Goal: Task Accomplishment & Management: Manage account settings

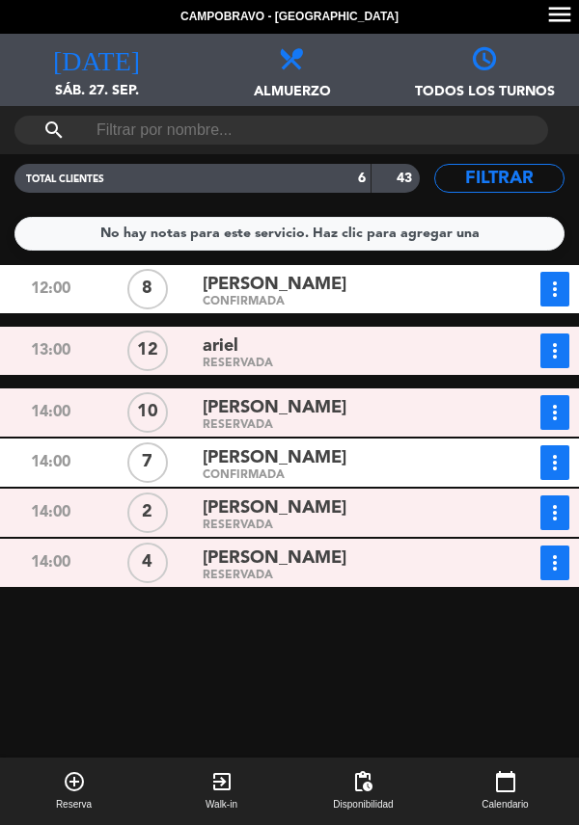
click at [318, 360] on div "RESERVADA" at bounding box center [341, 364] width 278 height 9
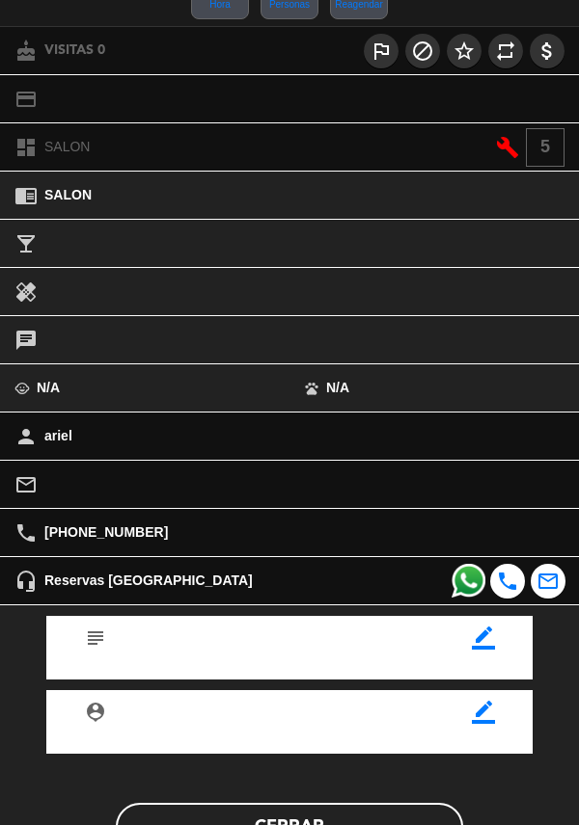
scroll to position [253, 0]
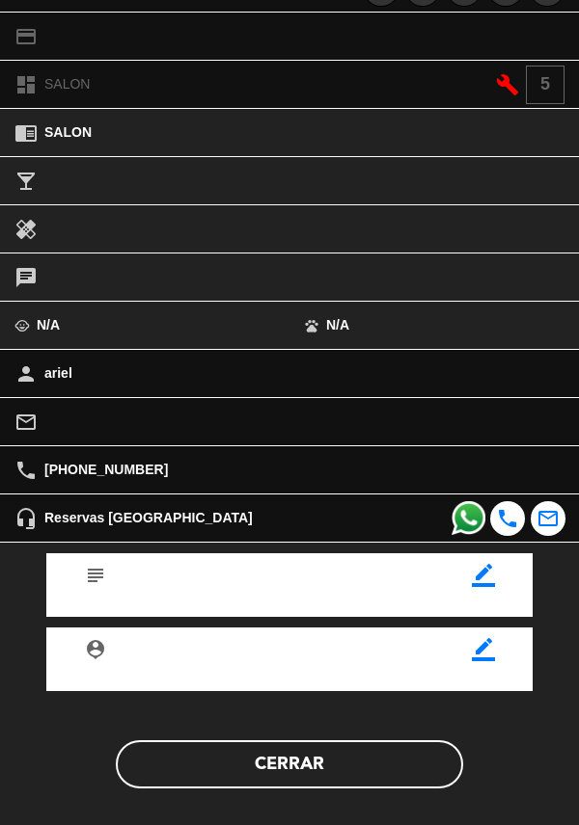
click at [268, 768] on button "Cerrar" at bounding box center [289, 765] width 347 height 48
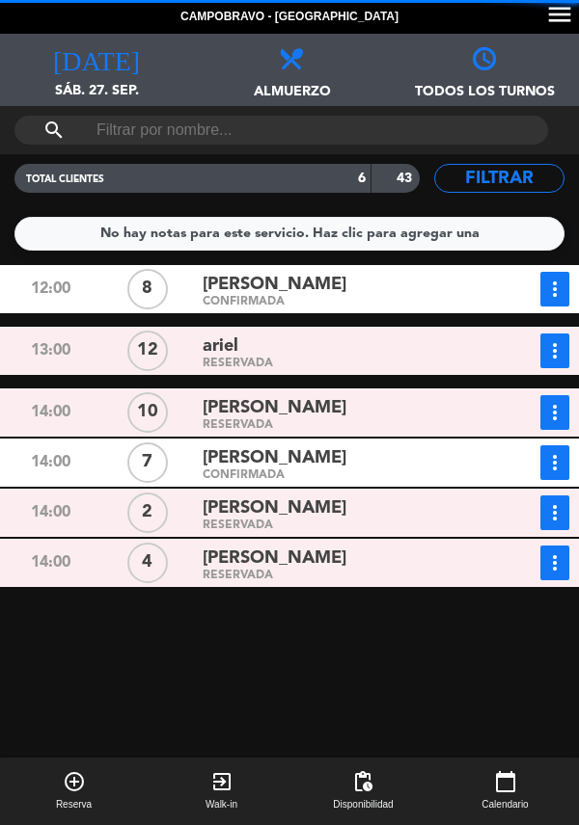
click at [353, 406] on div "[PERSON_NAME]" at bounding box center [341, 408] width 278 height 26
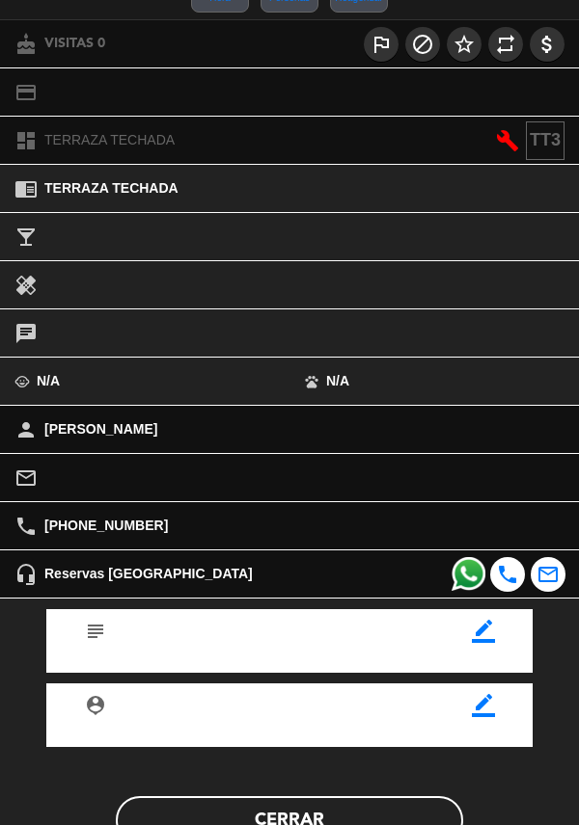
scroll to position [199, 0]
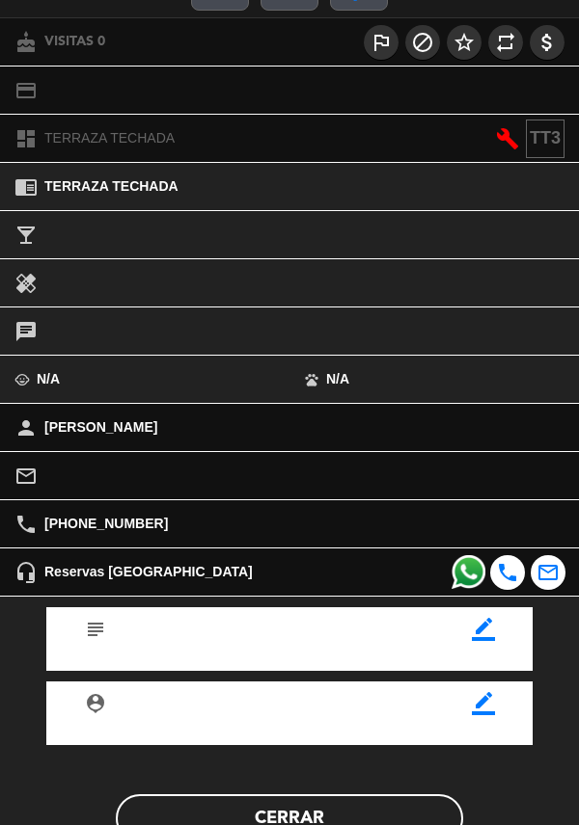
click at [296, 803] on button "Cerrar" at bounding box center [289, 819] width 347 height 48
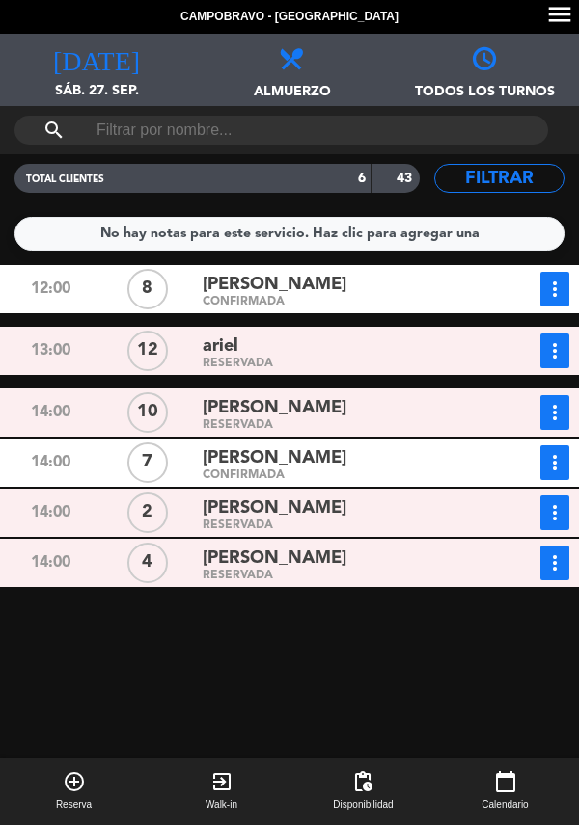
click at [336, 506] on div "[PERSON_NAME]" at bounding box center [341, 509] width 278 height 26
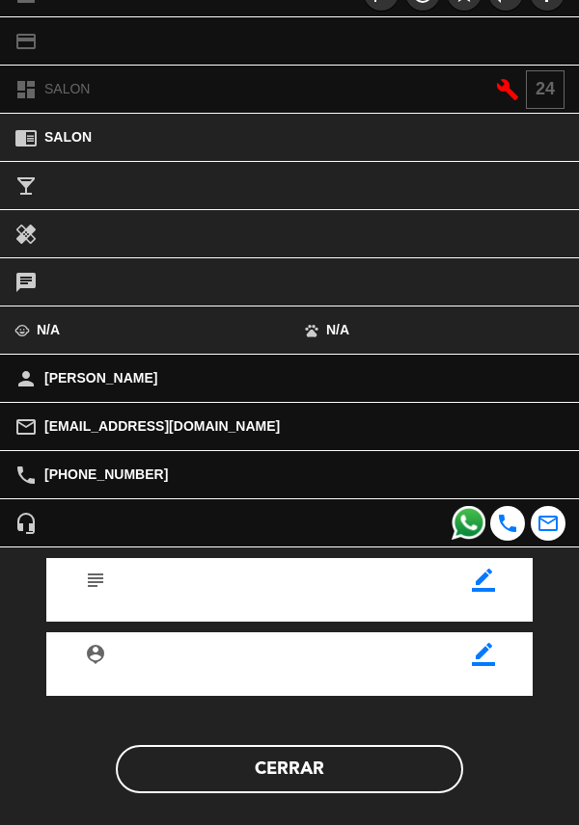
scroll to position [253, 0]
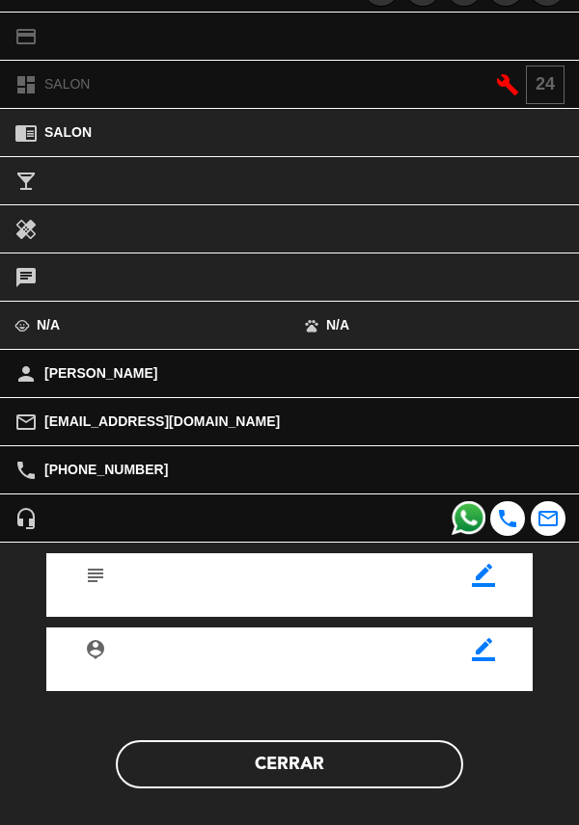
click at [297, 771] on button "Cerrar" at bounding box center [289, 765] width 347 height 48
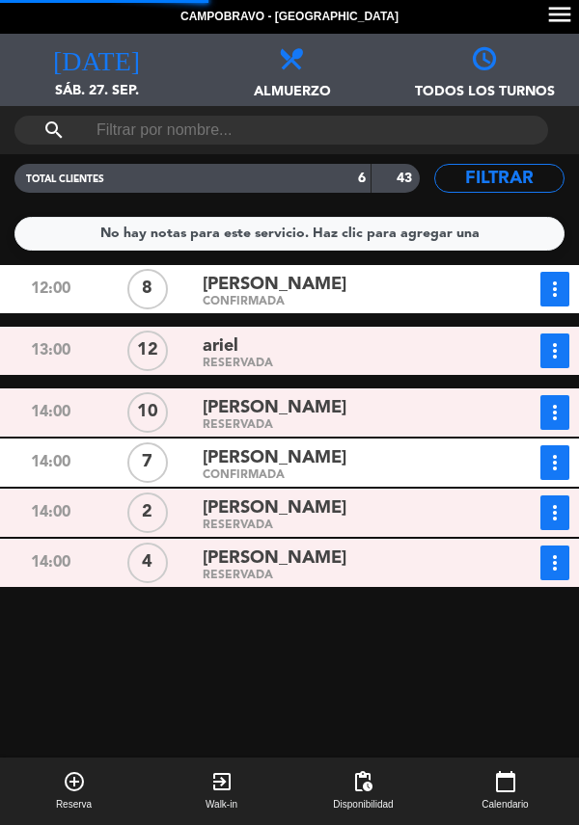
click at [375, 501] on div "[PERSON_NAME]" at bounding box center [341, 509] width 278 height 26
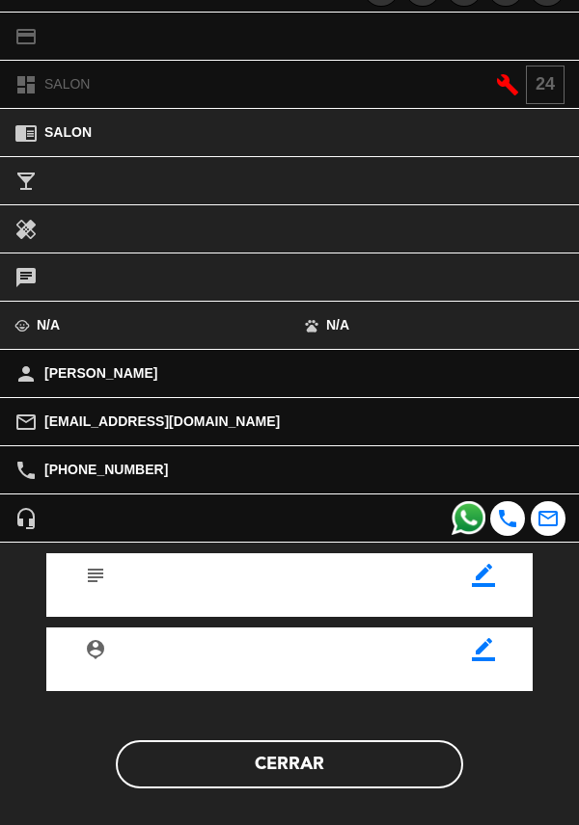
click at [291, 766] on button "Cerrar" at bounding box center [289, 765] width 347 height 48
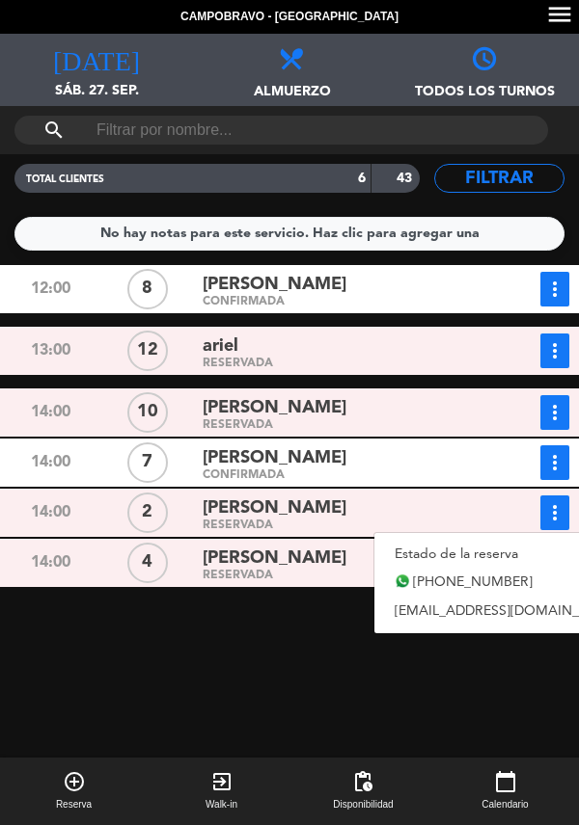
click at [496, 549] on link "Estado de la reserva" at bounding box center [508, 554] width 269 height 29
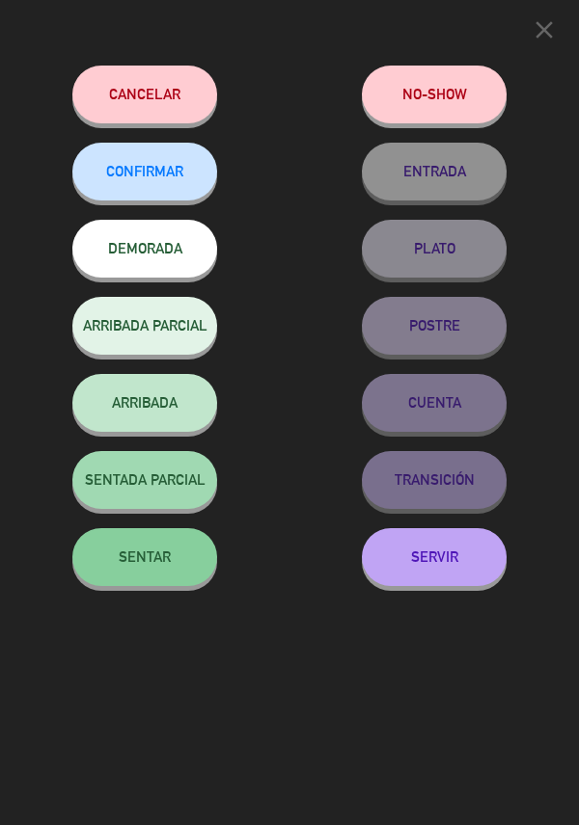
click at [162, 193] on button "CONFIRMAR" at bounding box center [144, 172] width 145 height 58
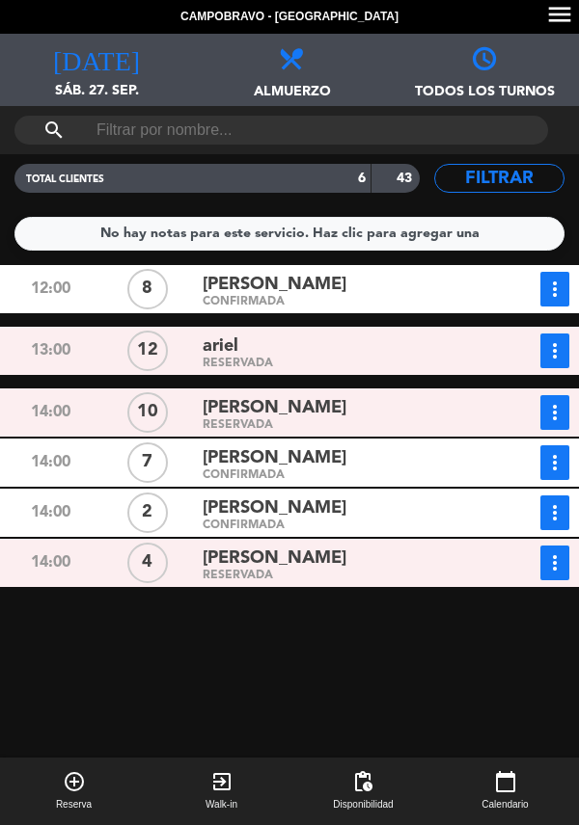
click at [422, 552] on div "[PERSON_NAME]" at bounding box center [341, 559] width 278 height 26
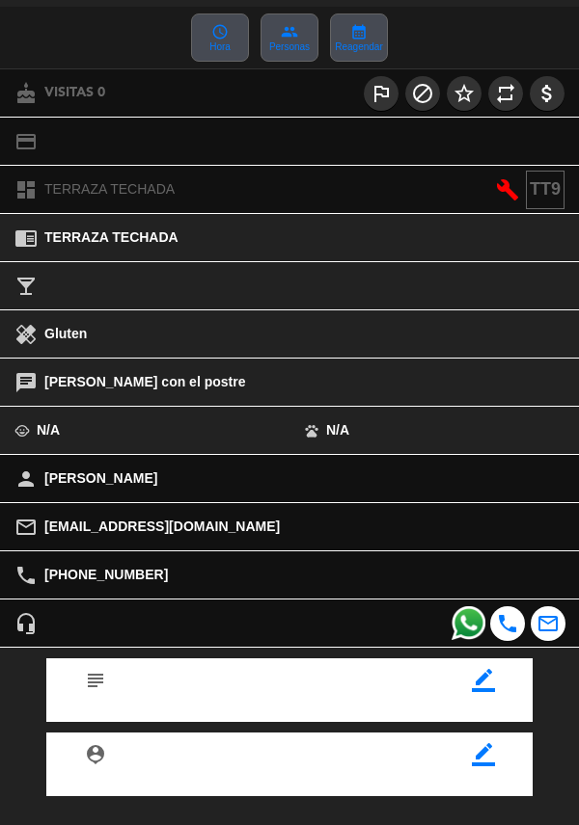
scroll to position [250, 0]
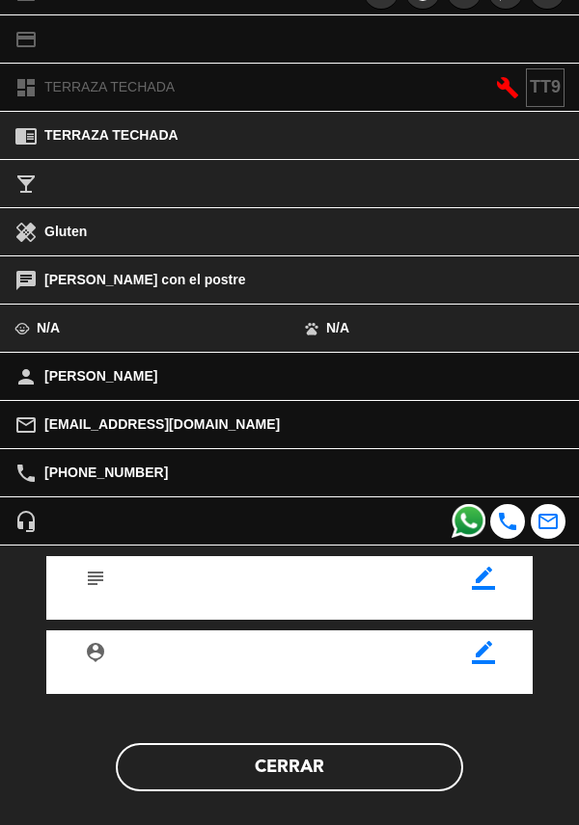
click at [280, 775] on button "Cerrar" at bounding box center [289, 767] width 347 height 48
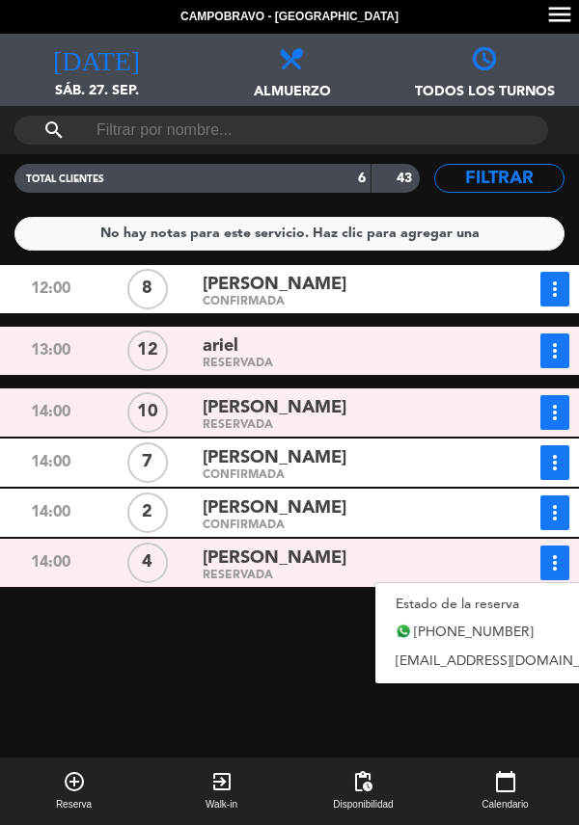
click at [481, 615] on link "Estado de la reserva" at bounding box center [509, 604] width 269 height 29
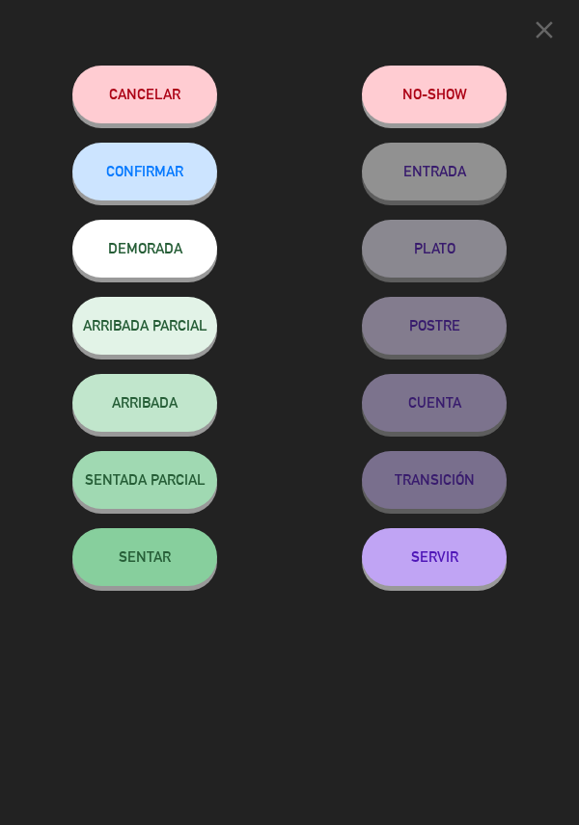
click at [178, 167] on span "CONFIRMAR" at bounding box center [144, 171] width 77 height 16
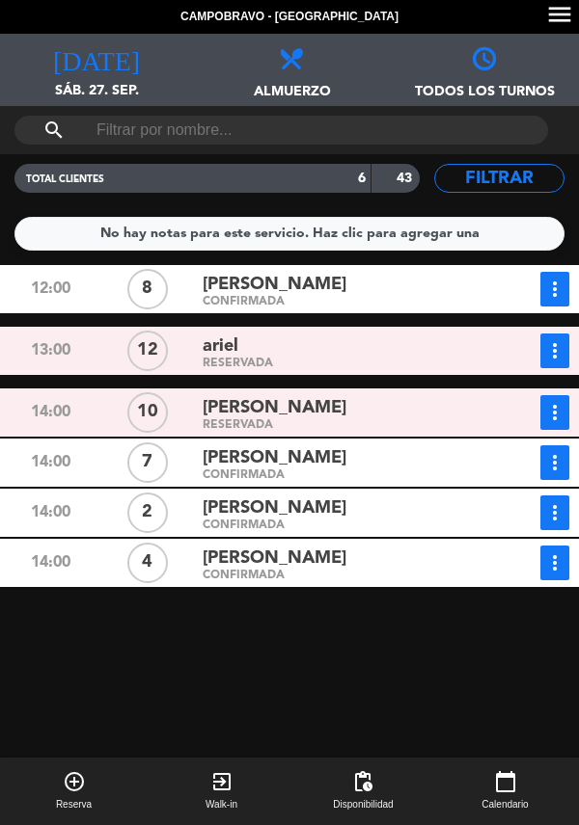
click at [342, 418] on div "[PERSON_NAME]" at bounding box center [341, 408] width 278 height 26
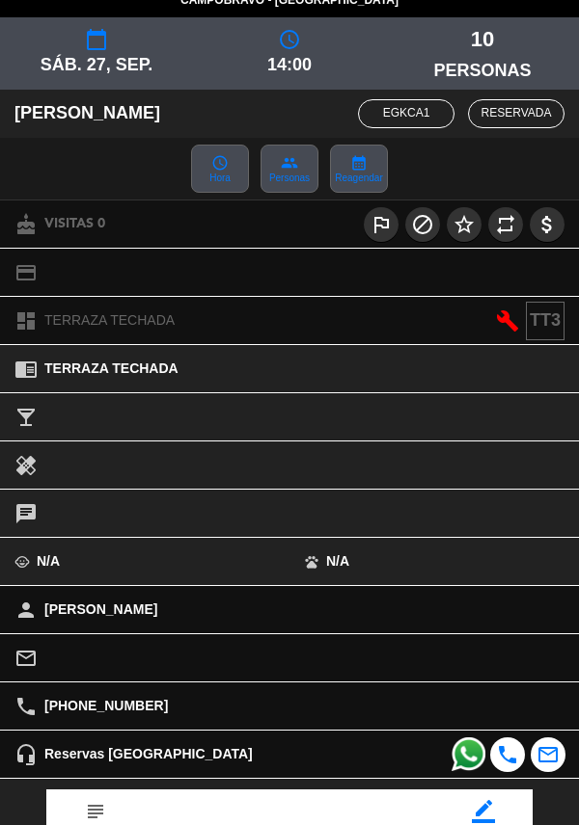
scroll to position [219, 0]
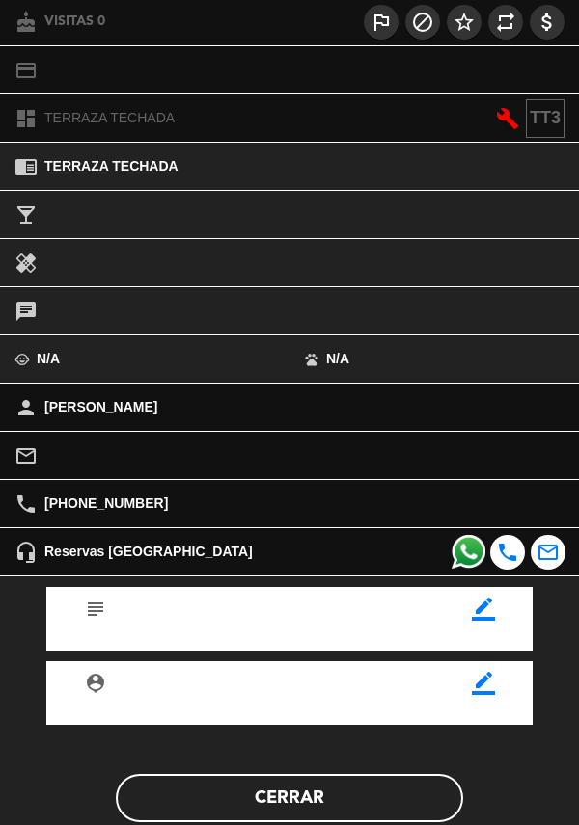
click at [294, 796] on button "Cerrar" at bounding box center [289, 798] width 347 height 48
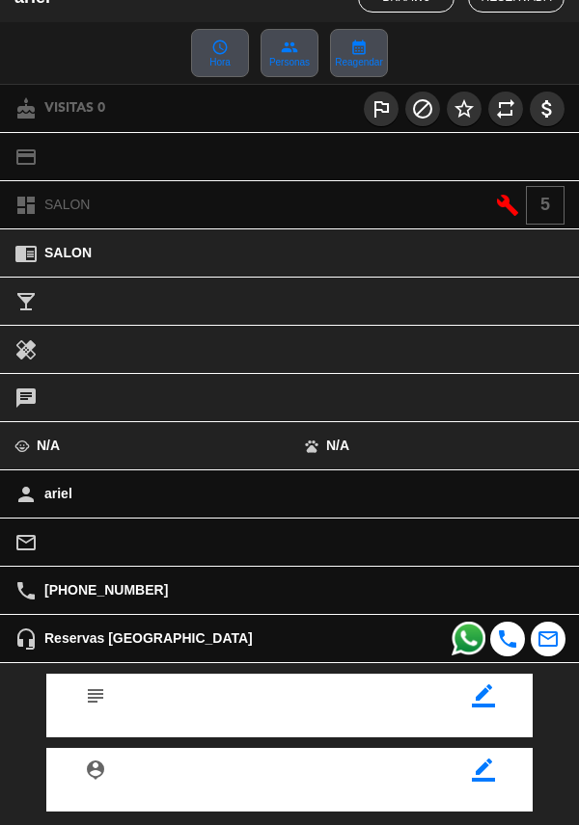
scroll to position [253, 0]
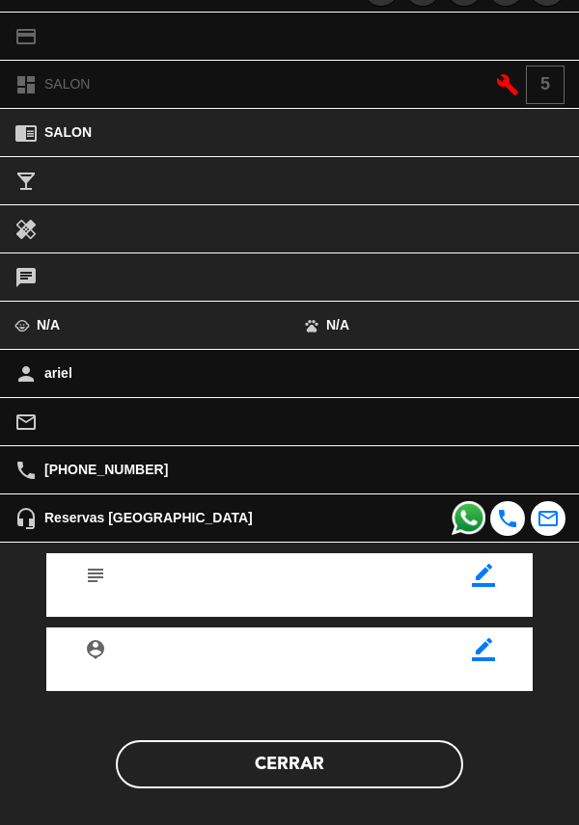
click at [333, 760] on button "Cerrar" at bounding box center [289, 765] width 347 height 48
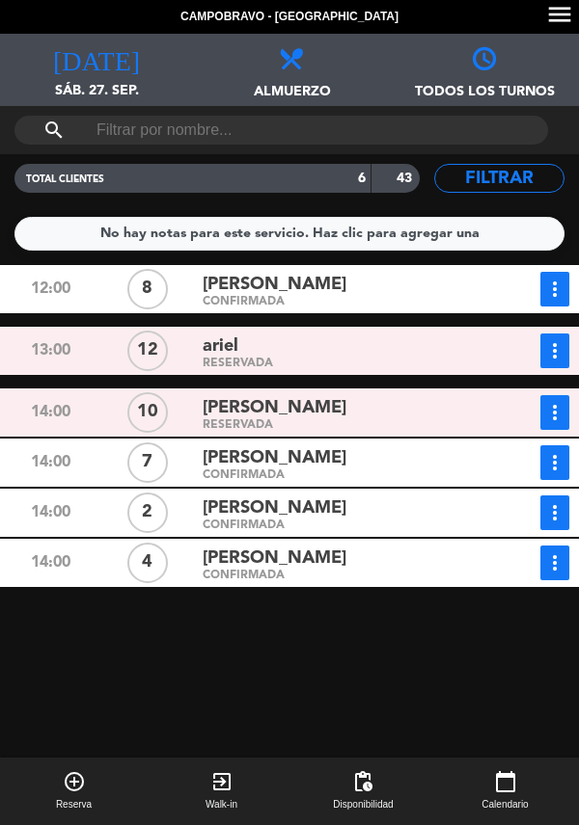
scroll to position [93, 0]
click at [358, 272] on div "[PERSON_NAME]" at bounding box center [341, 285] width 278 height 26
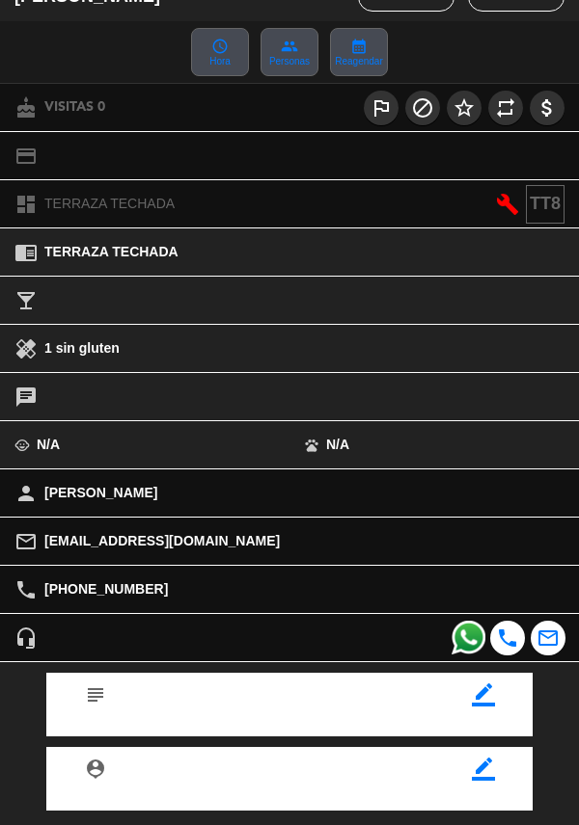
scroll to position [253, 0]
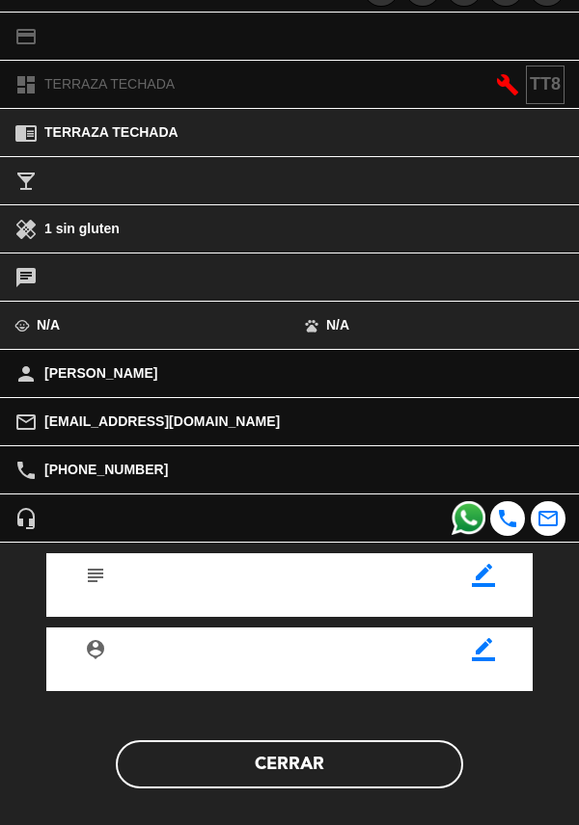
click at [287, 771] on button "Cerrar" at bounding box center [289, 765] width 347 height 48
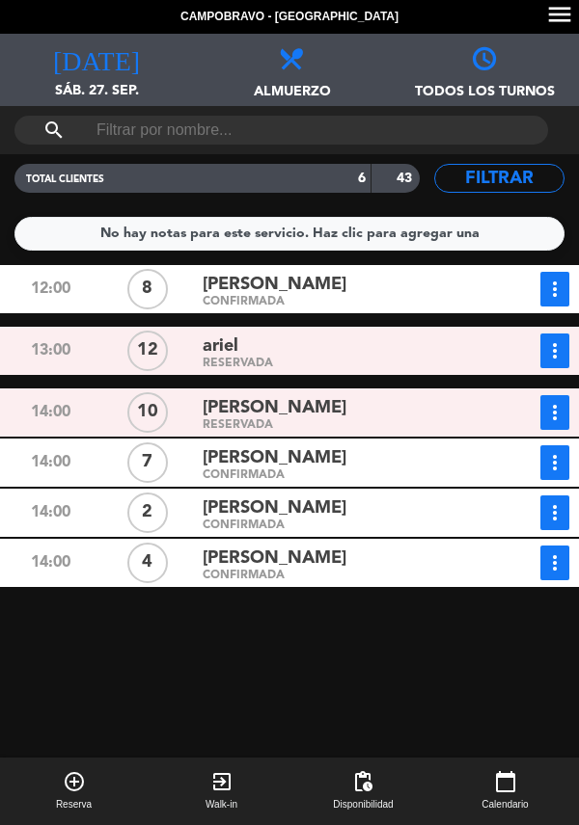
click at [417, 360] on div "RESERVADA" at bounding box center [341, 364] width 278 height 9
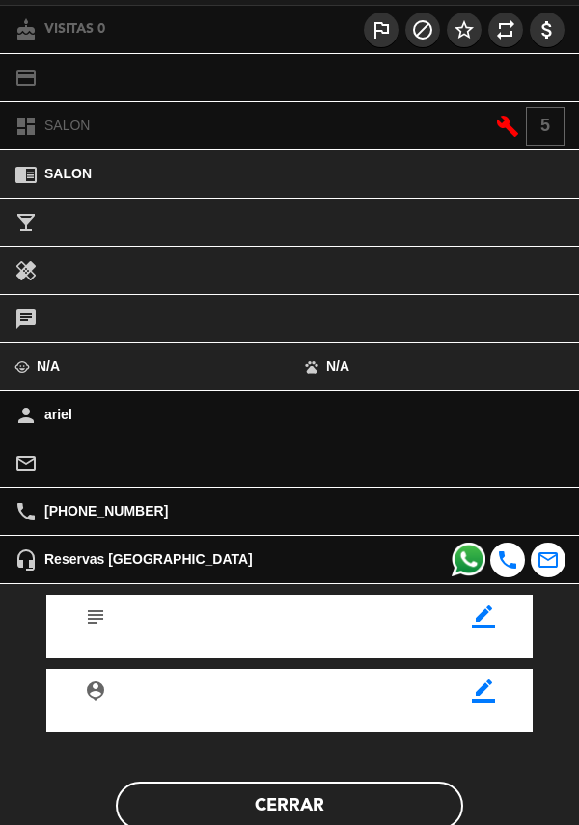
scroll to position [244, 0]
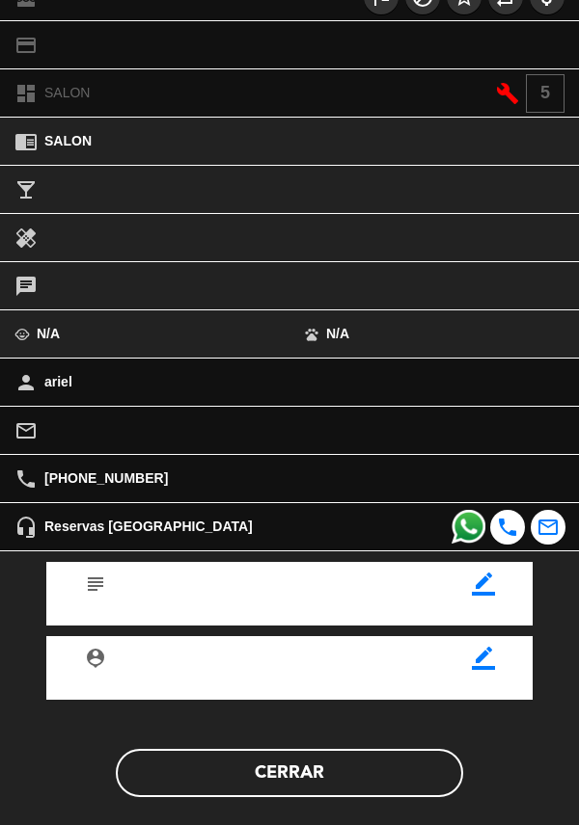
click at [355, 782] on button "Cerrar" at bounding box center [289, 773] width 347 height 48
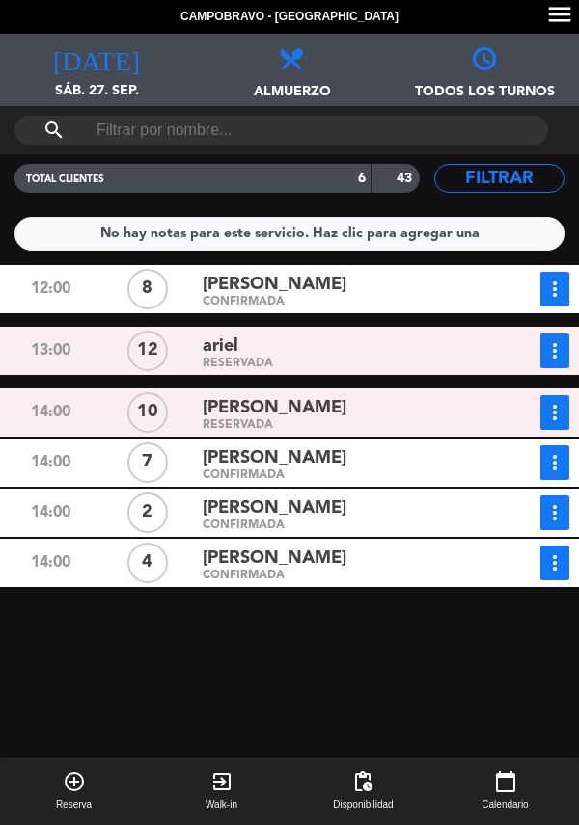
click at [366, 421] on div "RESERVADA" at bounding box center [341, 425] width 278 height 9
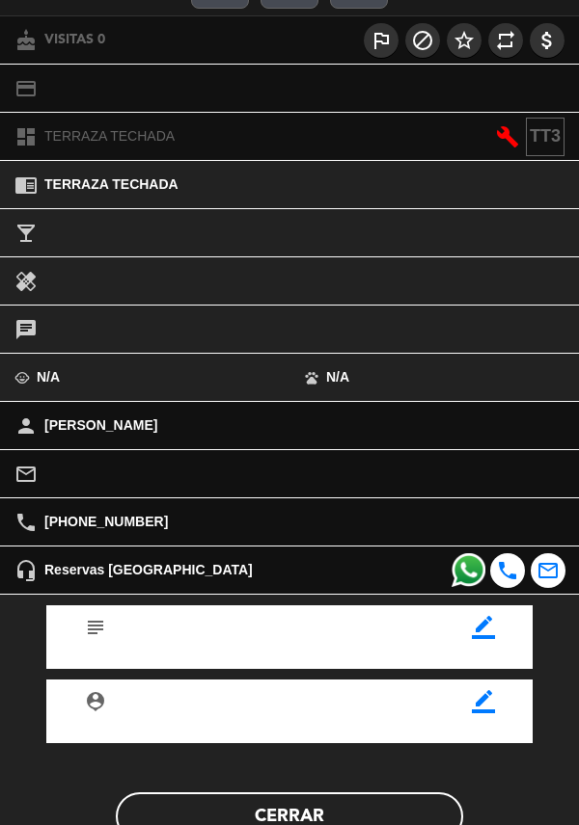
scroll to position [253, 0]
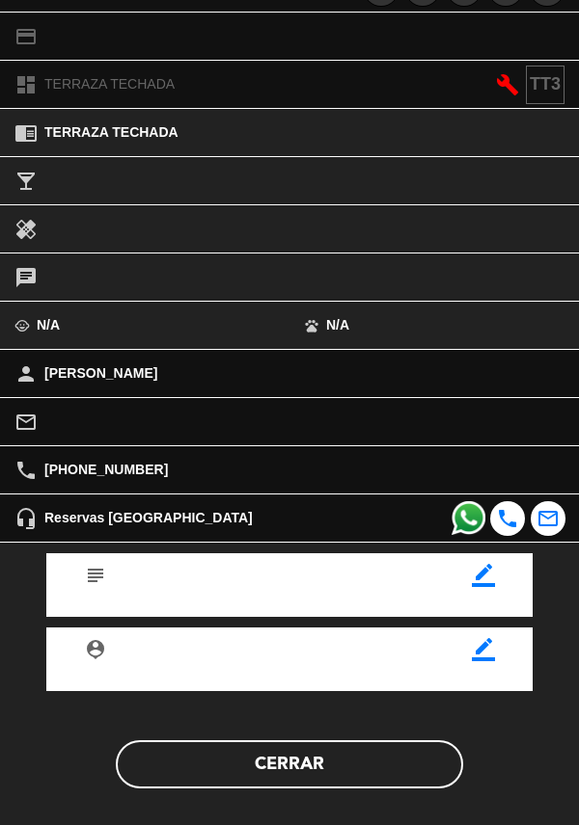
click at [293, 759] on button "Cerrar" at bounding box center [289, 765] width 347 height 48
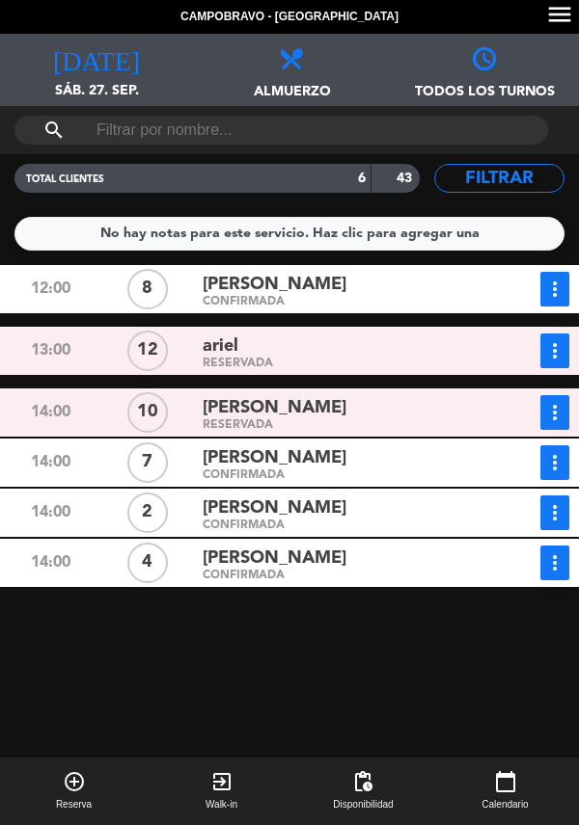
click at [367, 445] on div "[PERSON_NAME]" at bounding box center [341, 458] width 278 height 26
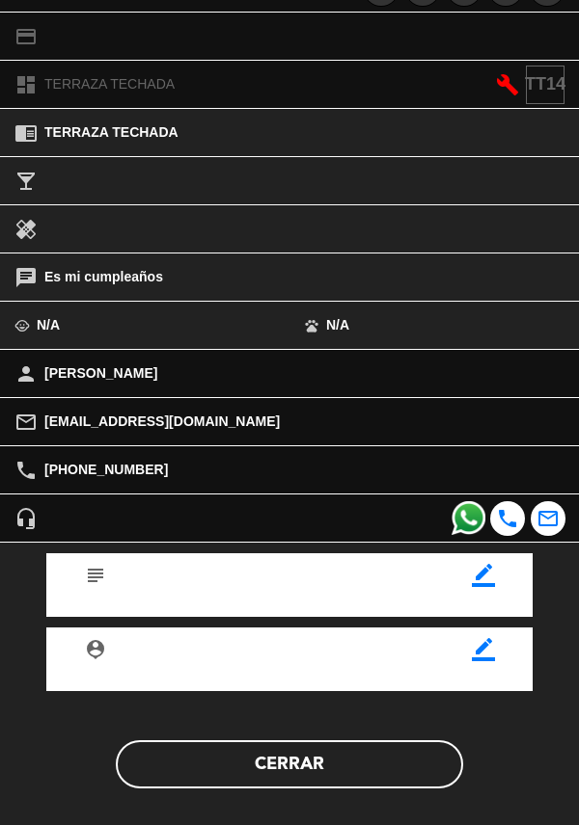
click at [331, 768] on button "Cerrar" at bounding box center [289, 765] width 347 height 48
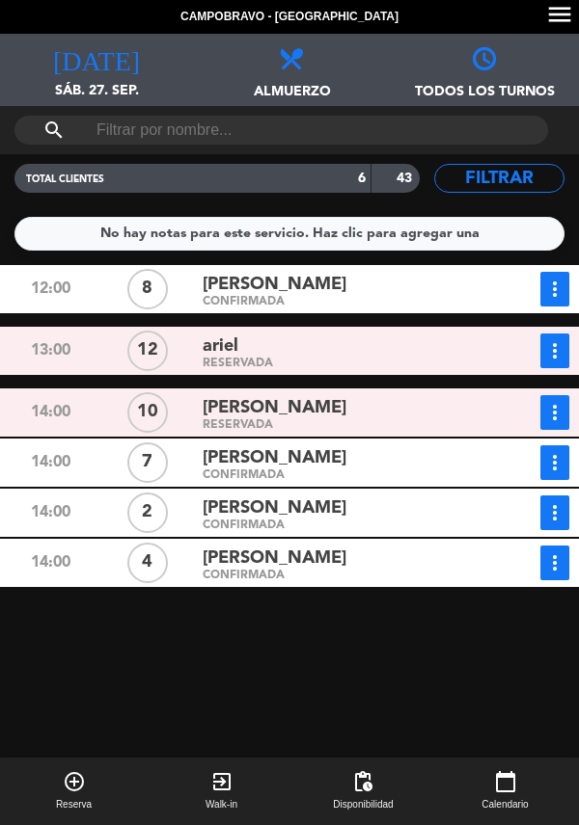
click at [311, 522] on div "CONFIRMADA" at bounding box center [341, 526] width 278 height 9
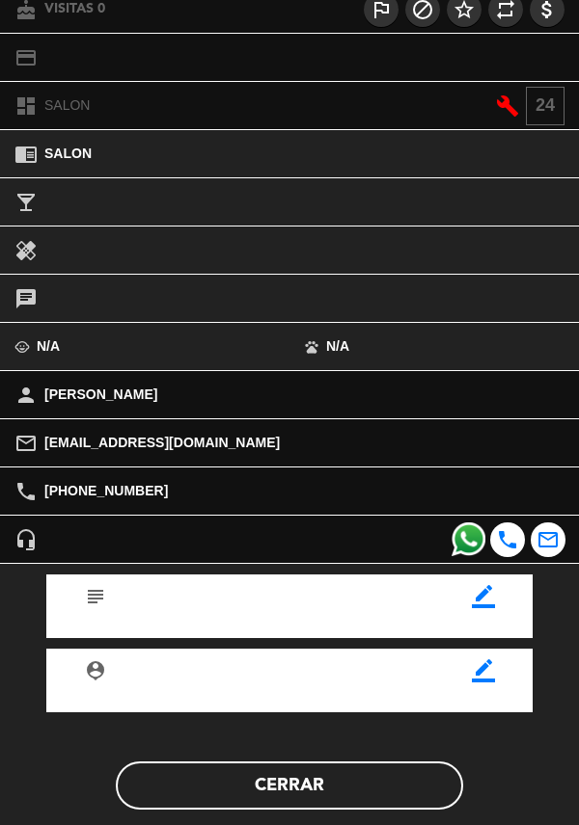
scroll to position [247, 0]
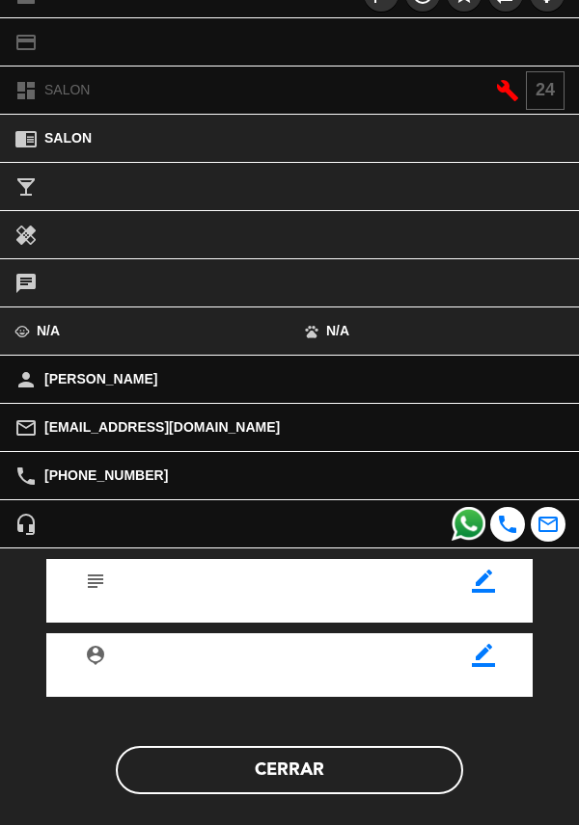
click at [293, 751] on button "Cerrar" at bounding box center [289, 770] width 347 height 48
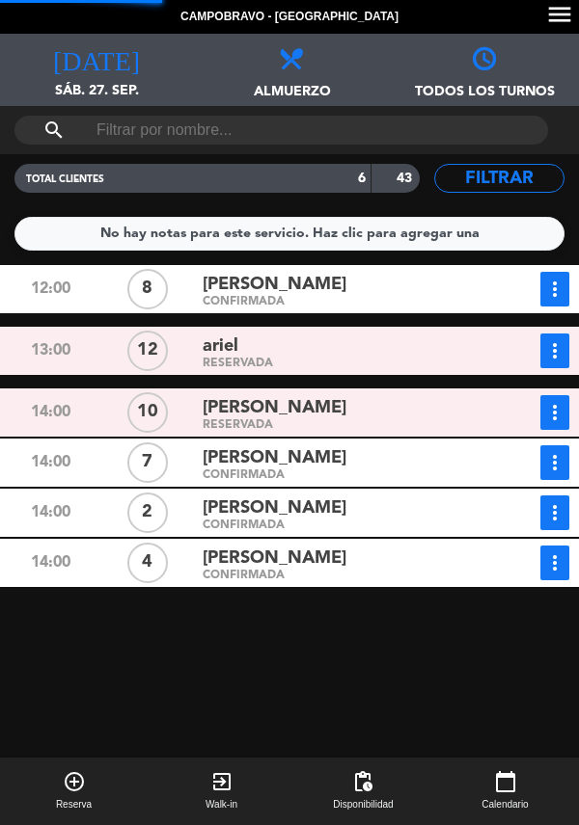
click at [384, 572] on div "CONFIRMADA" at bounding box center [341, 576] width 278 height 9
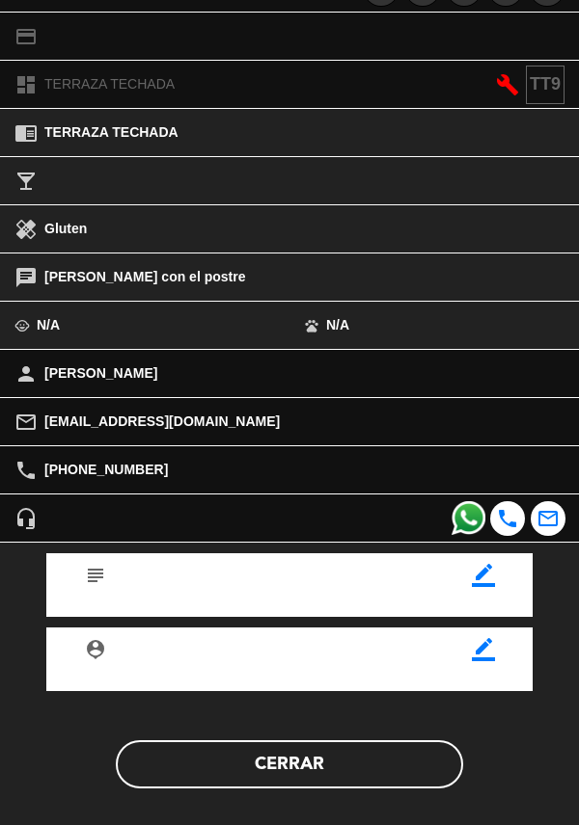
scroll to position [250, 0]
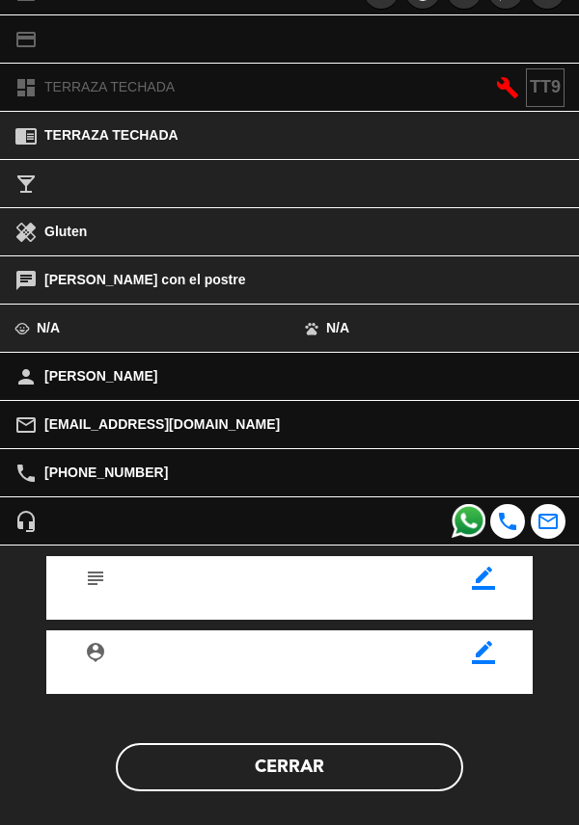
click at [330, 762] on button "Cerrar" at bounding box center [289, 767] width 347 height 48
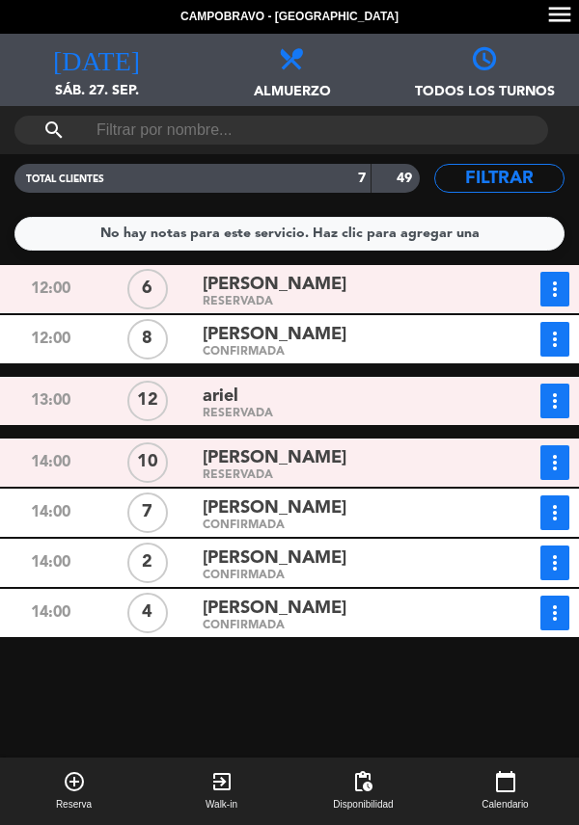
click at [381, 519] on div "[PERSON_NAME]" at bounding box center [341, 509] width 278 height 26
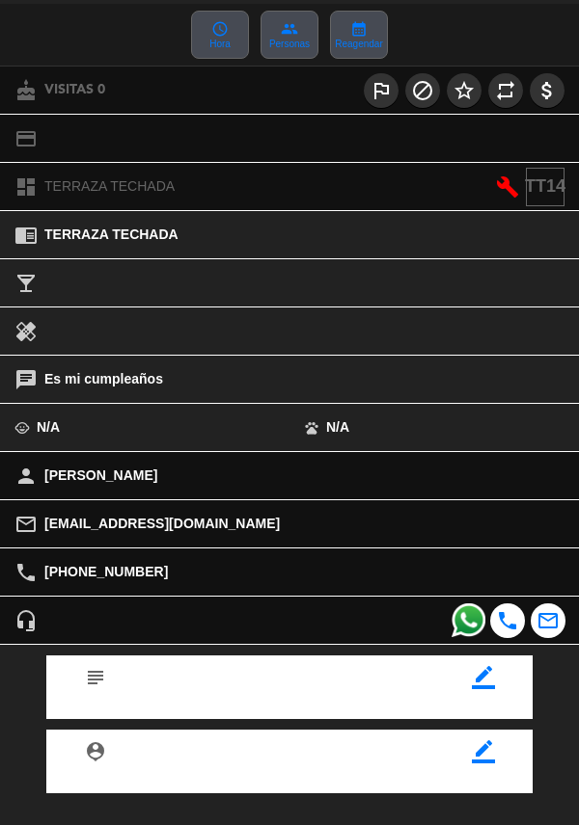
scroll to position [253, 0]
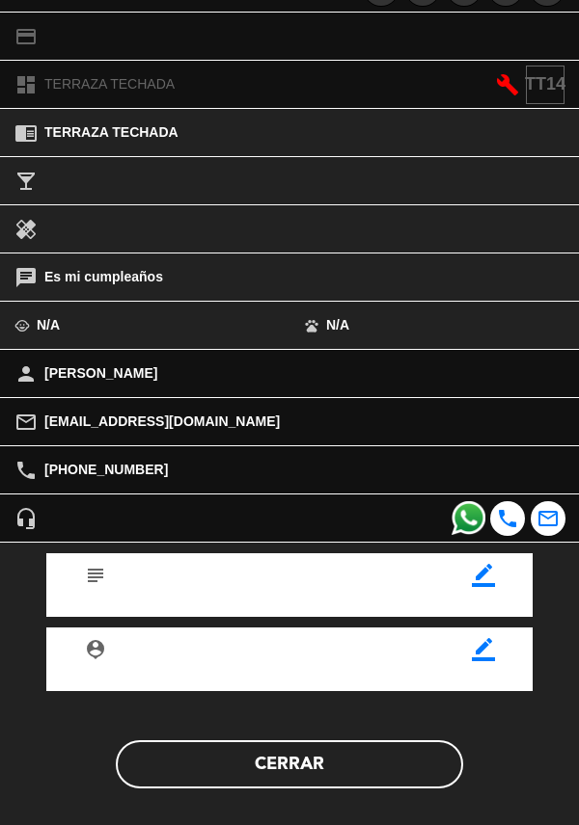
click at [291, 775] on button "Cerrar" at bounding box center [289, 765] width 347 height 48
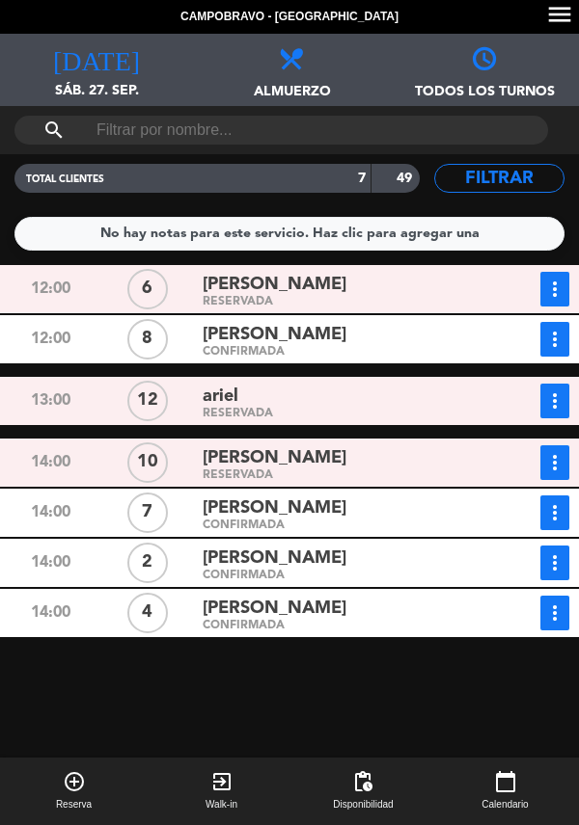
click at [211, 652] on div "12:00 6 [PERSON_NAME] RESERVADA more_vert Estado de la reserva [PHONE_NUMBER] […" at bounding box center [289, 581] width 588 height 633
click at [377, 628] on div "CONFIRMADA" at bounding box center [341, 626] width 278 height 9
